Goal: Information Seeking & Learning: Learn about a topic

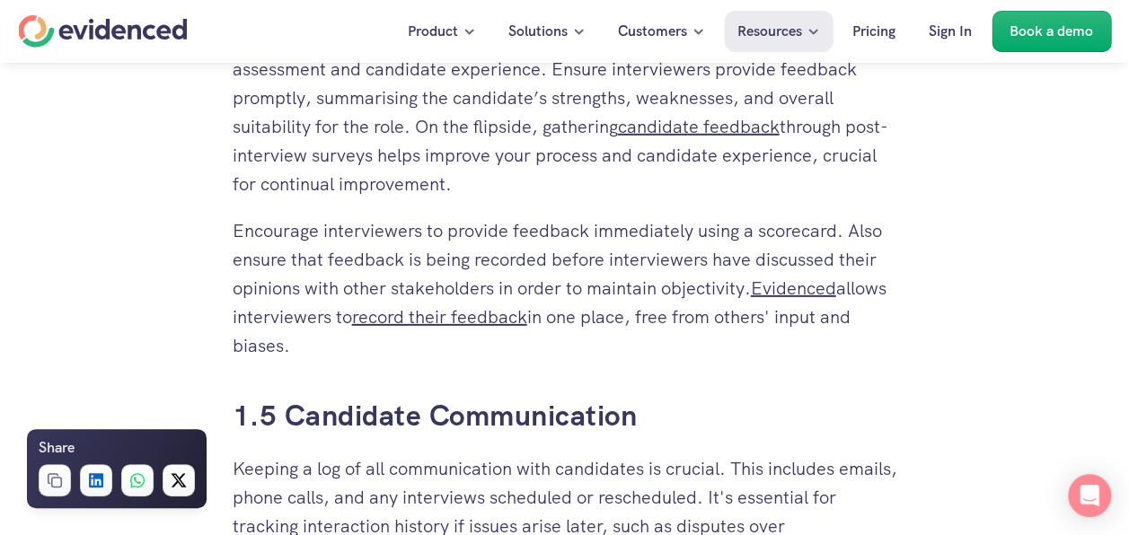
scroll to position [2604, 0]
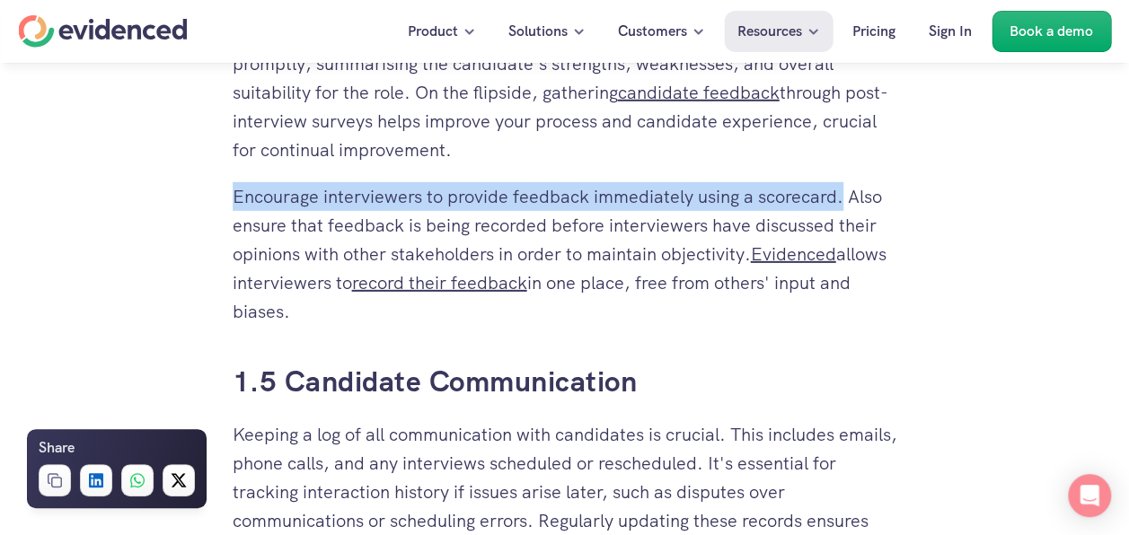
drag, startPoint x: 235, startPoint y: 197, endPoint x: 841, endPoint y: 198, distance: 605.3
click at [841, 198] on p "Encourage interviewers to provide feedback immediately using a scorecard. Also …" at bounding box center [565, 254] width 665 height 144
copy p "Encourage interviewers to provide feedback immediately using a scorecard."
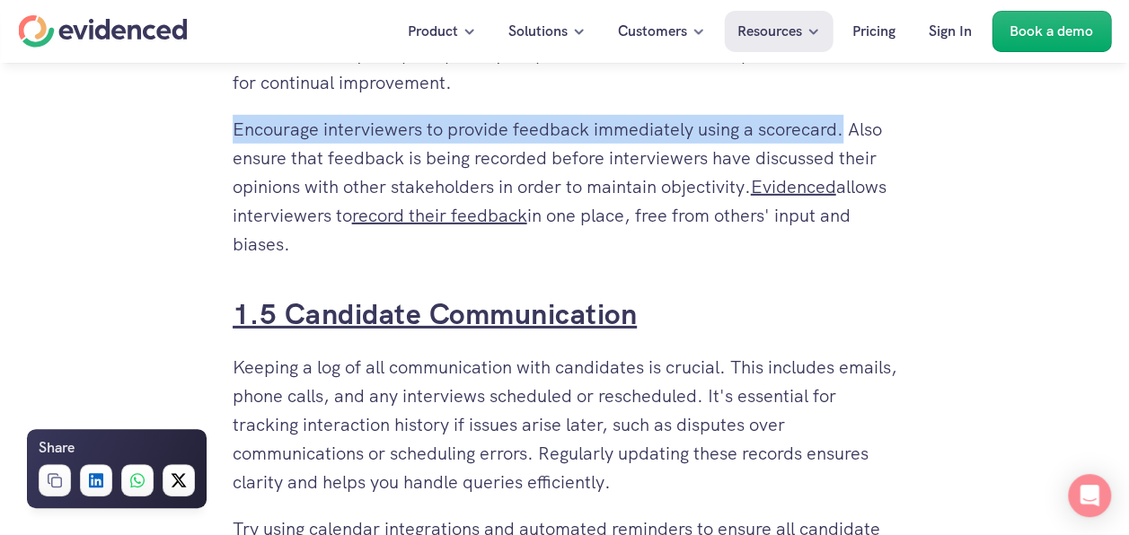
scroll to position [2694, 0]
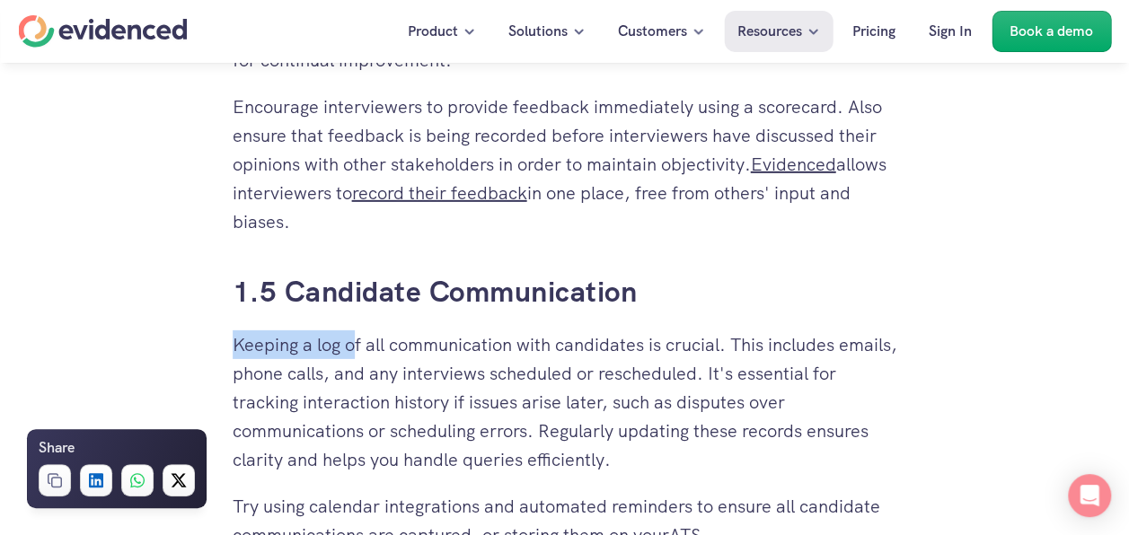
drag, startPoint x: 236, startPoint y: 346, endPoint x: 357, endPoint y: 345, distance: 121.2
click at [357, 345] on p "Keeping a log of all communication with candidates is crucial. This includes em…" at bounding box center [565, 402] width 665 height 144
drag, startPoint x: 357, startPoint y: 345, endPoint x: 435, endPoint y: 413, distance: 103.1
click at [435, 413] on p "Keeping a log of all communication with candidates is crucial. This includes em…" at bounding box center [565, 402] width 665 height 144
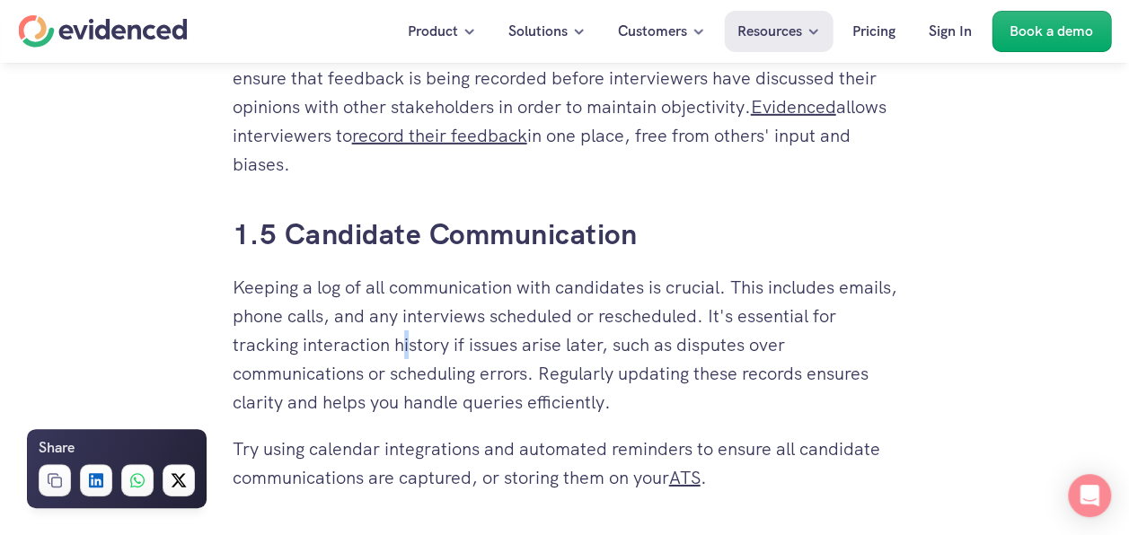
scroll to position [2784, 0]
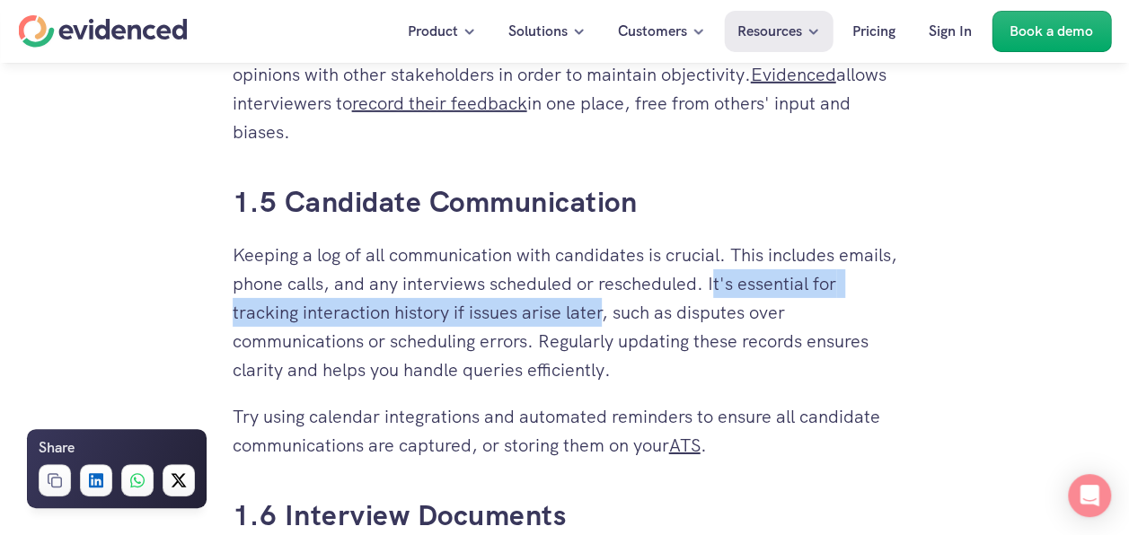
drag, startPoint x: 778, startPoint y: 281, endPoint x: 634, endPoint y: 305, distance: 145.7
click at [634, 305] on p "Keeping a log of all communication with candidates is crucial. This includes em…" at bounding box center [565, 313] width 665 height 144
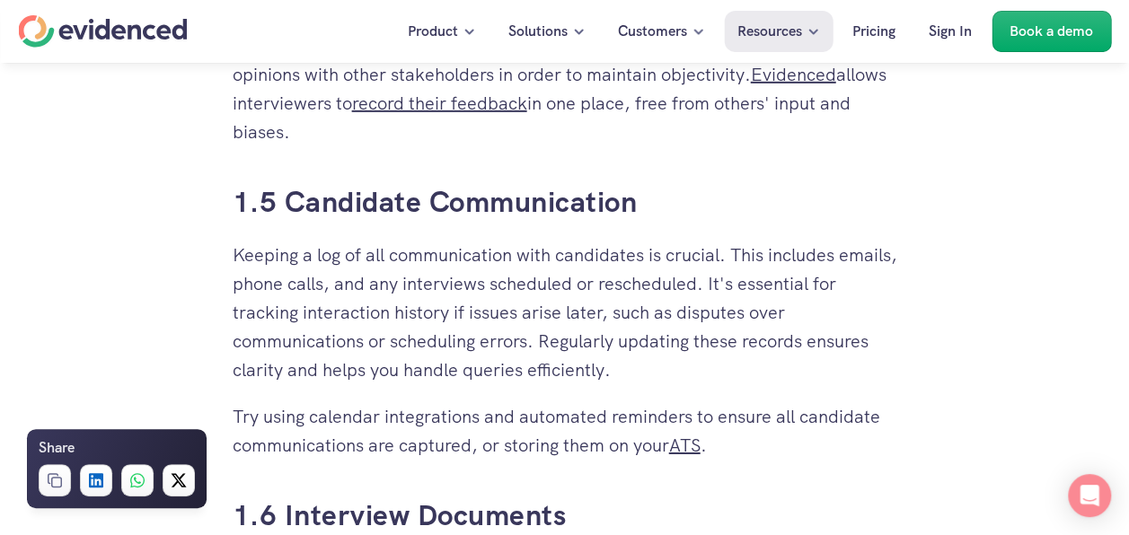
drag, startPoint x: 634, startPoint y: 305, endPoint x: 826, endPoint y: 314, distance: 192.4
click at [828, 315] on p "Keeping a log of all communication with candidates is crucial. This includes em…" at bounding box center [565, 313] width 665 height 144
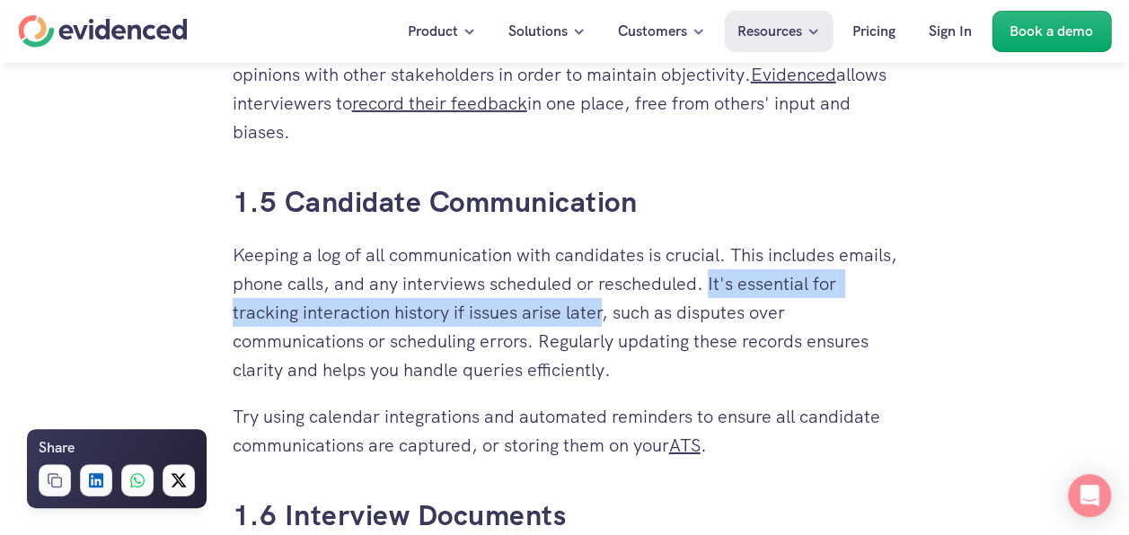
drag, startPoint x: 776, startPoint y: 280, endPoint x: 633, endPoint y: 307, distance: 145.3
click at [633, 307] on p "Keeping a log of all communication with candidates is crucial. This includes em…" at bounding box center [565, 313] width 665 height 144
copy p "It's essential for tracking interaction history if issues arise later"
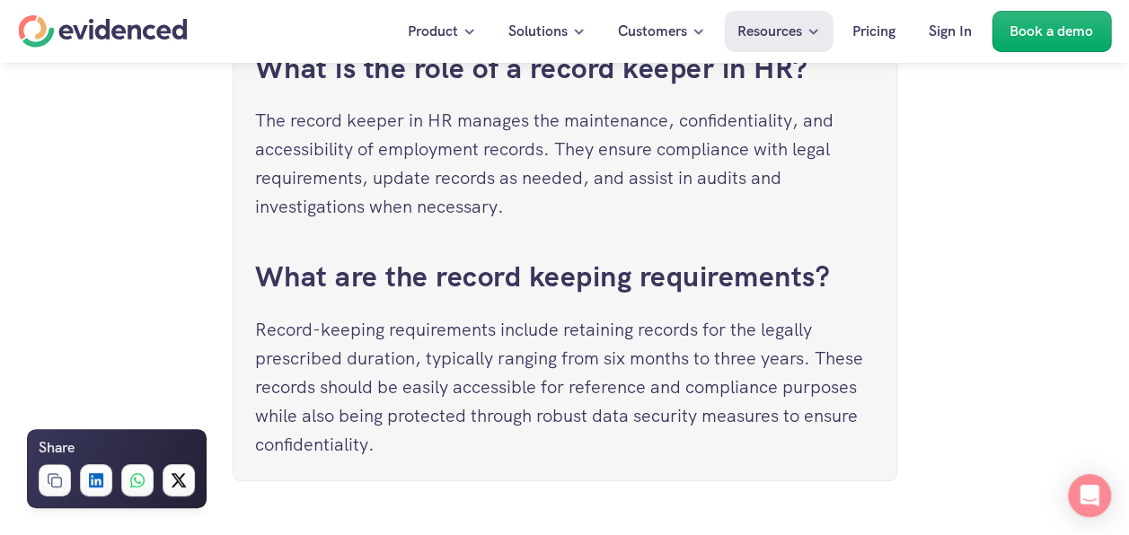
scroll to position [7903, 0]
